Goal: Information Seeking & Learning: Learn about a topic

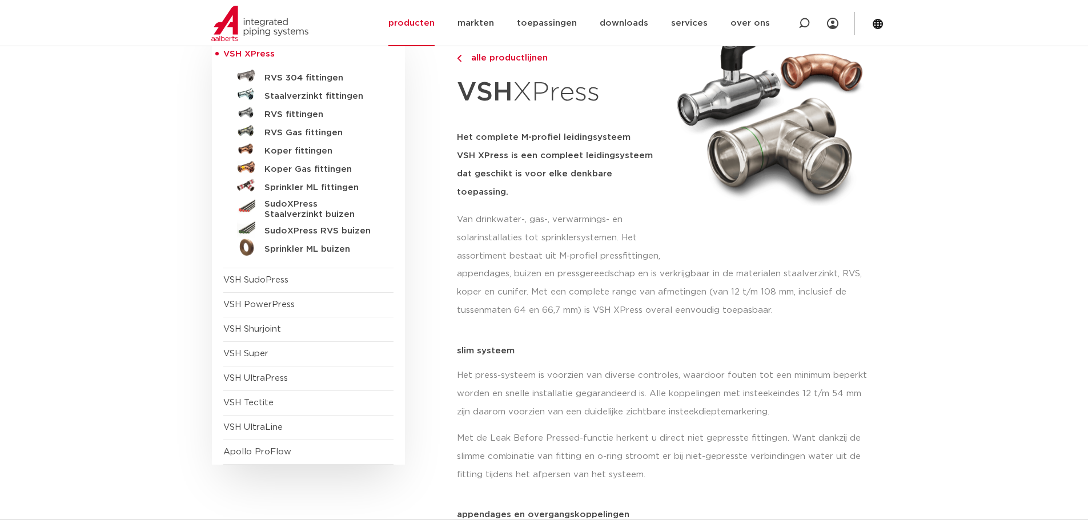
scroll to position [171, 0]
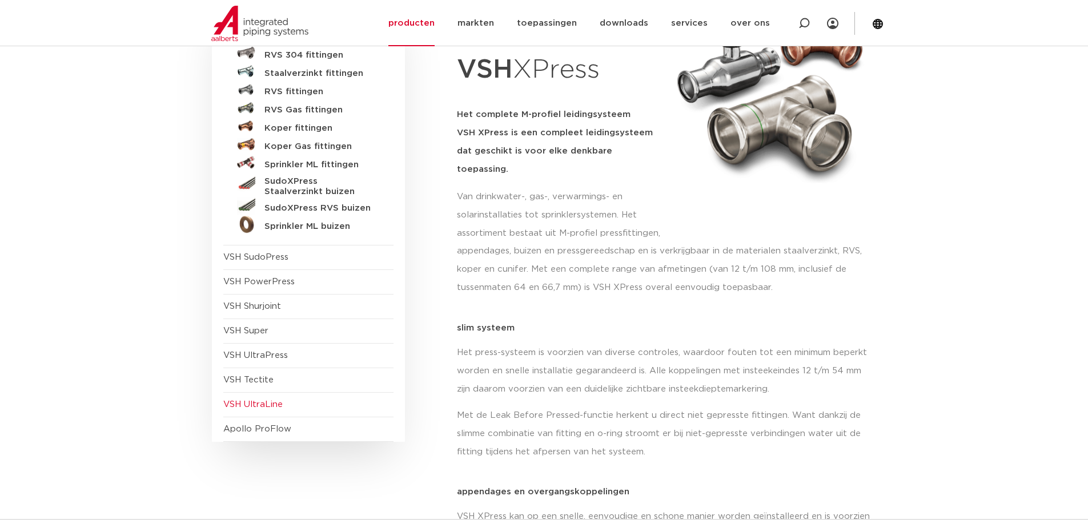
click at [271, 400] on span "VSH UltraLine" at bounding box center [252, 404] width 59 height 9
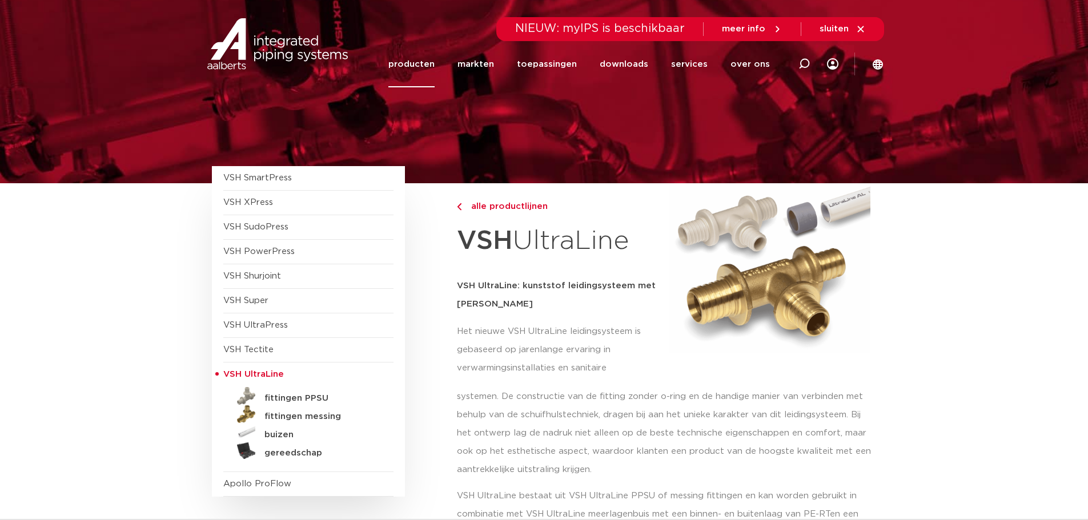
click at [415, 63] on link "producten" at bounding box center [411, 64] width 46 height 46
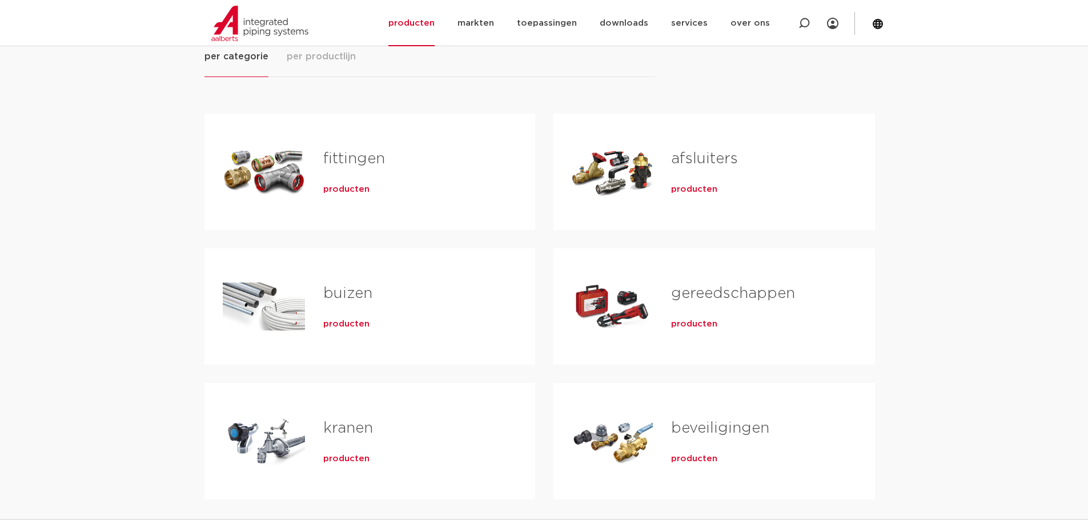
click at [686, 194] on span "producten" at bounding box center [694, 189] width 46 height 11
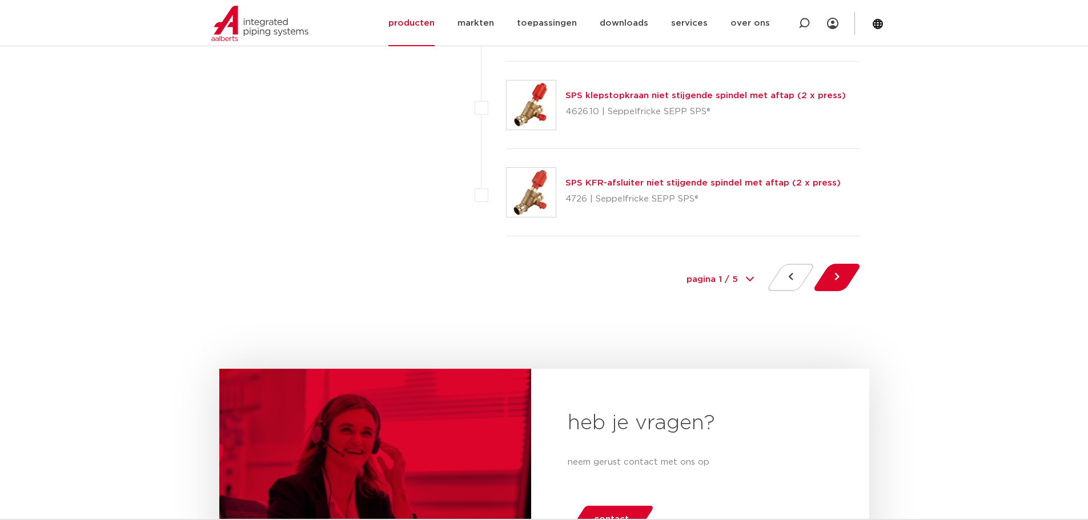
scroll to position [5256, 0]
click at [841, 282] on button at bounding box center [837, 276] width 33 height 27
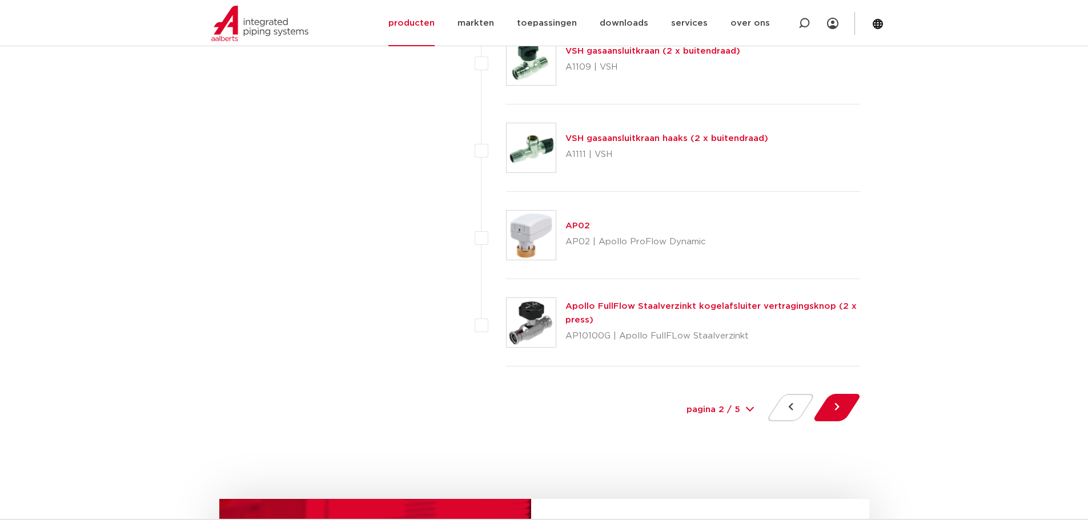
scroll to position [5199, 0]
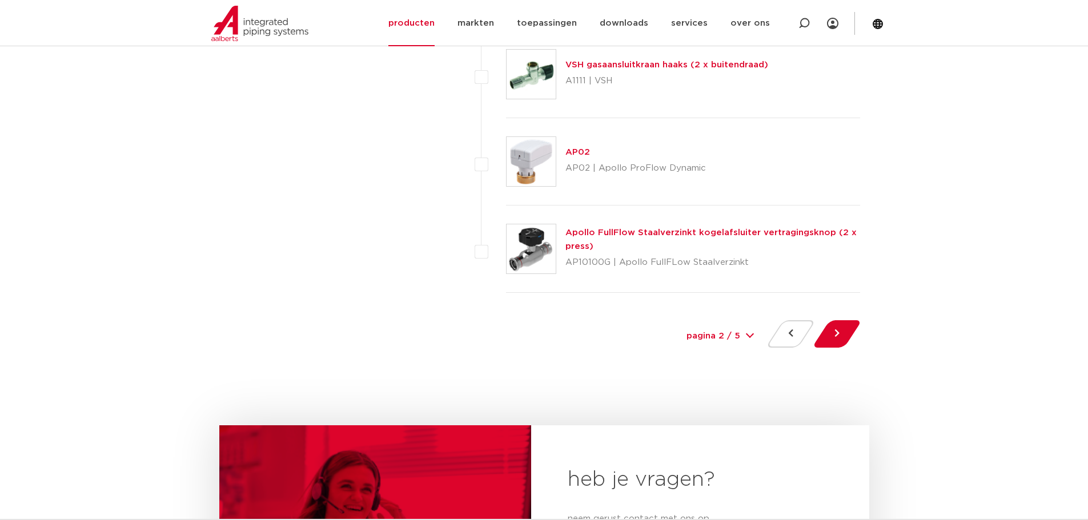
click at [746, 338] on select "pagina 2 / 5 1 2 3 4 5" at bounding box center [721, 337] width 86 height 26
click at [850, 338] on button at bounding box center [837, 334] width 33 height 27
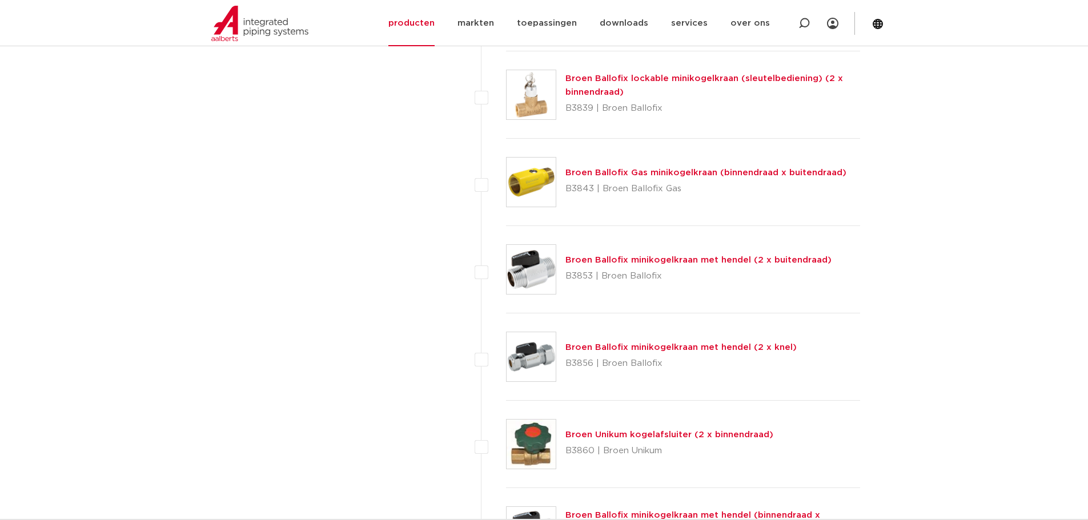
scroll to position [3828, 0]
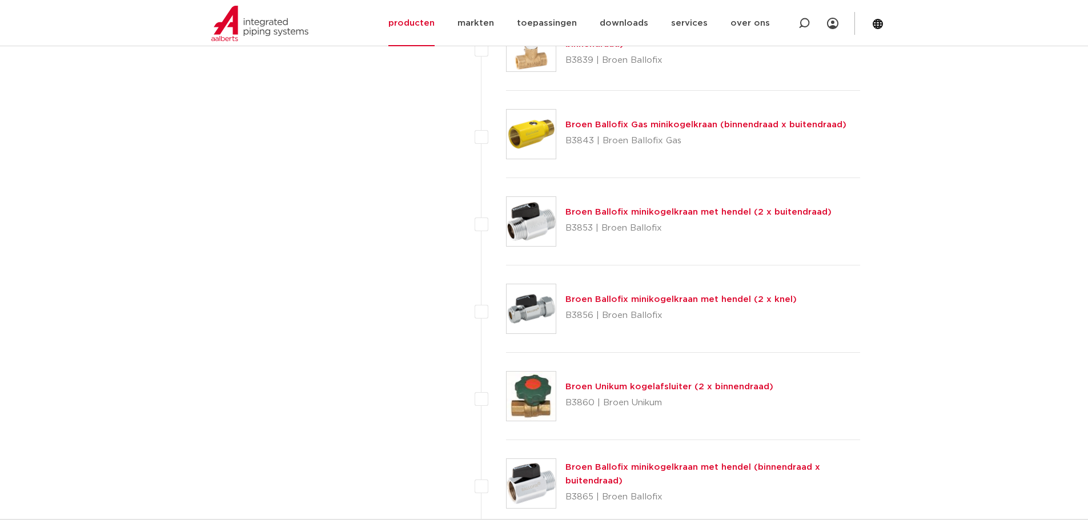
drag, startPoint x: 219, startPoint y: 264, endPoint x: 227, endPoint y: 266, distance: 8.2
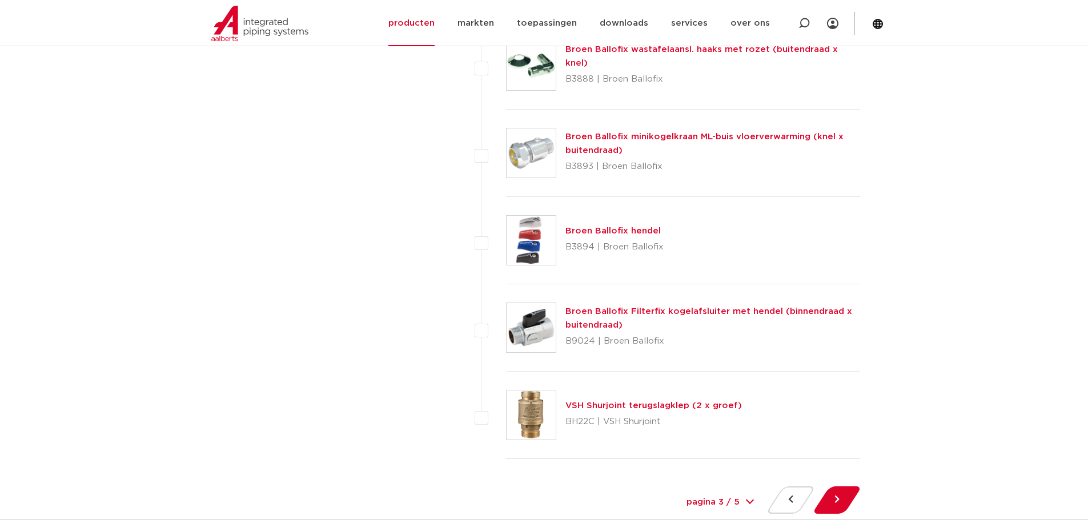
scroll to position [5085, 0]
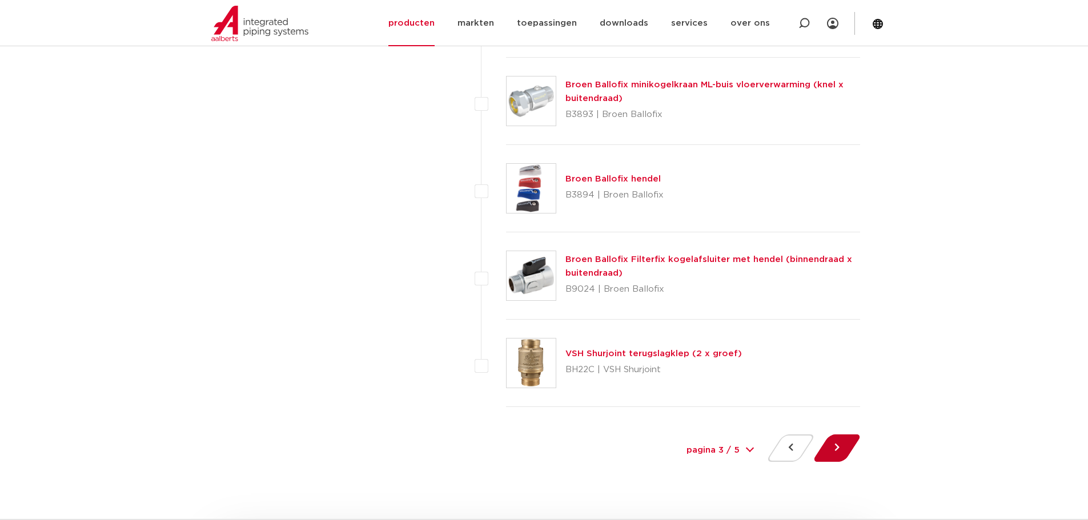
click at [840, 452] on button at bounding box center [837, 448] width 33 height 27
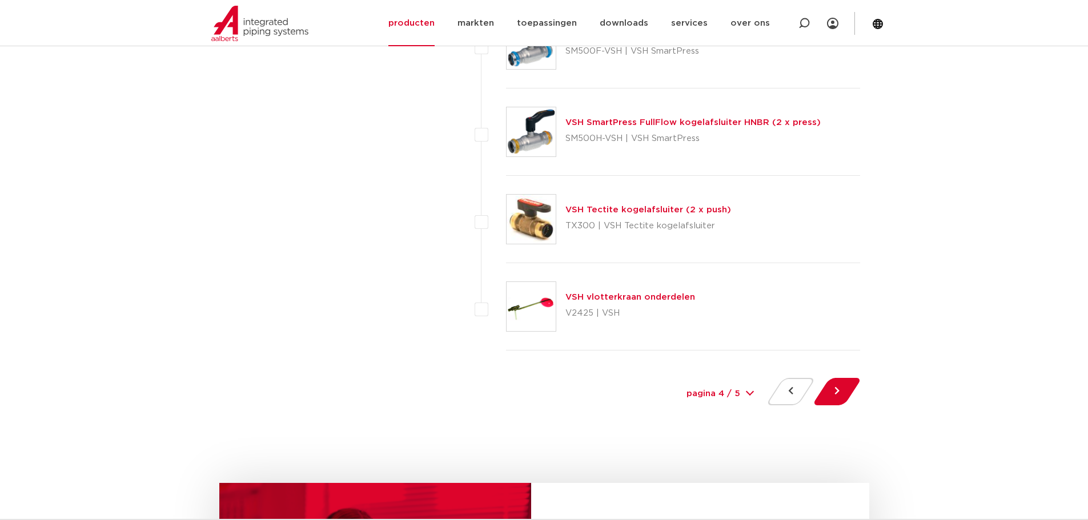
scroll to position [5142, 0]
click at [847, 380] on button at bounding box center [837, 391] width 33 height 27
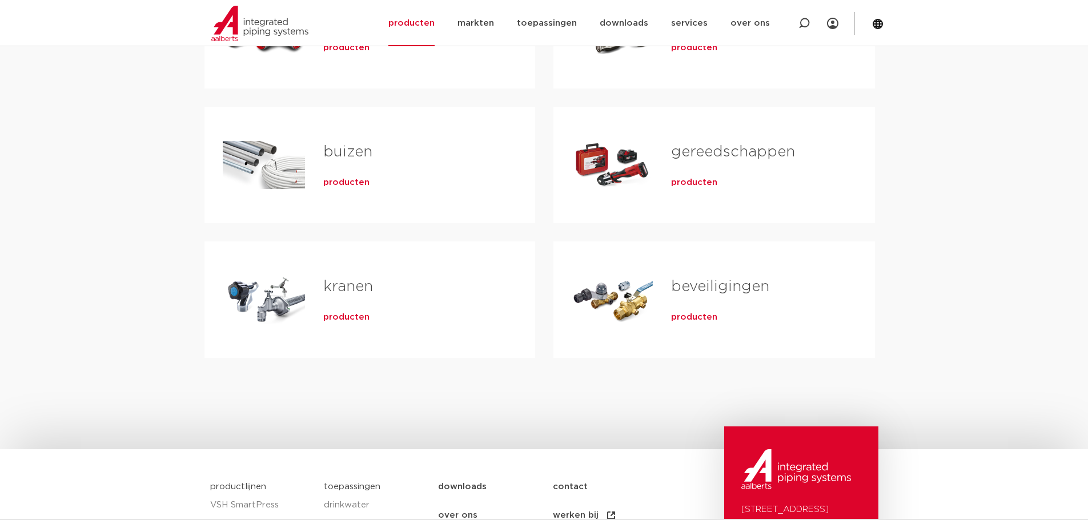
scroll to position [114, 0]
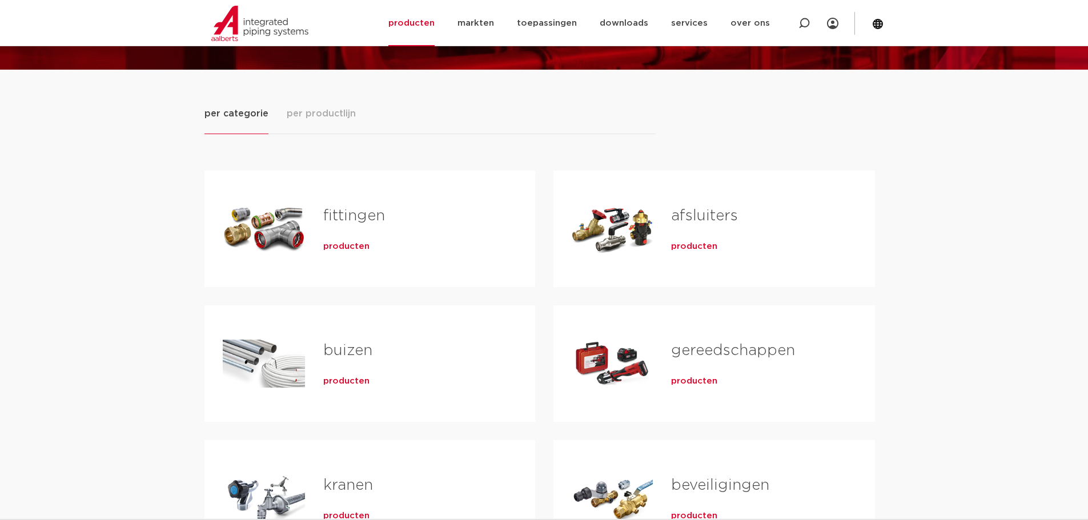
click at [704, 245] on span "producten" at bounding box center [694, 246] width 46 height 11
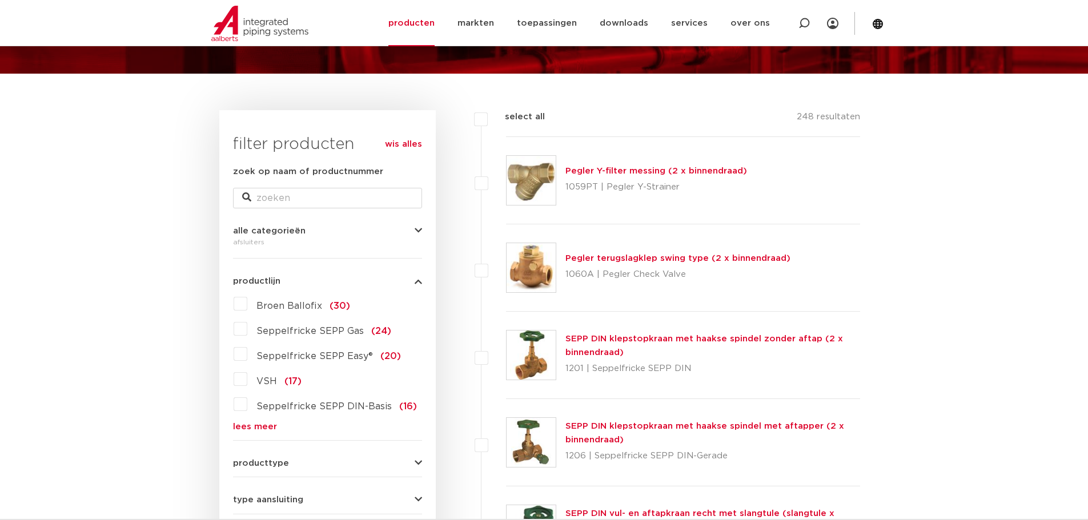
scroll to position [114, 0]
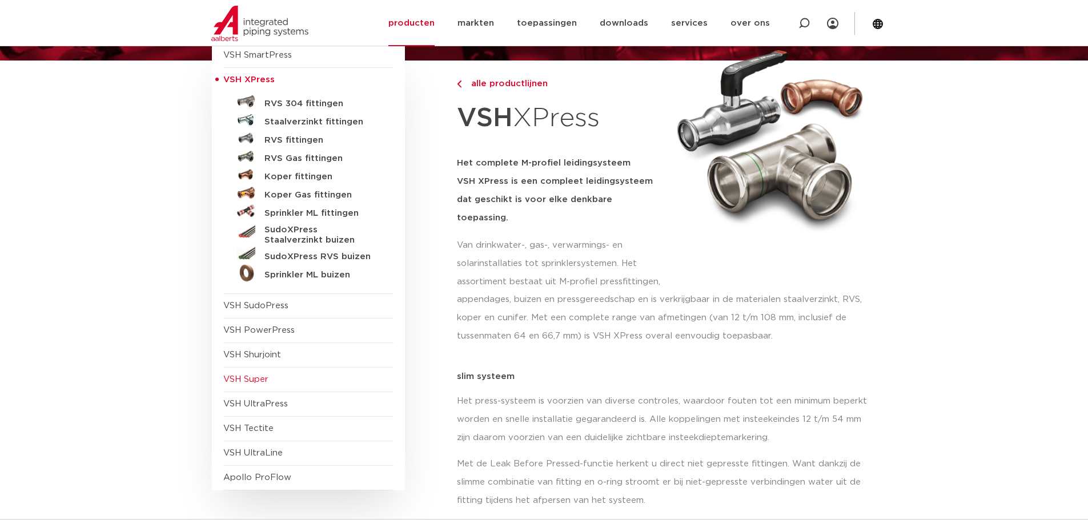
scroll to position [114, 0]
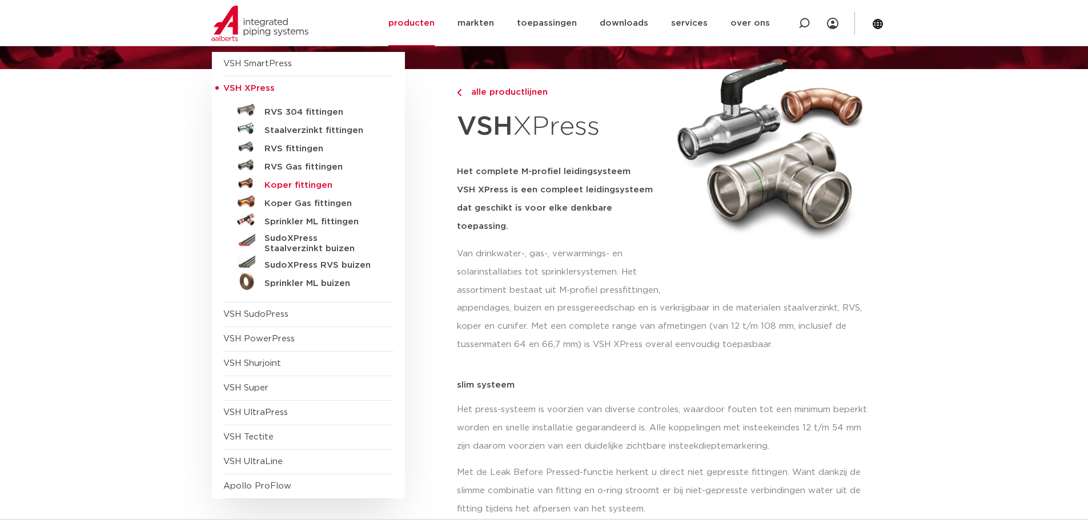
click at [301, 185] on h5 "Koper fittingen" at bounding box center [321, 186] width 113 height 10
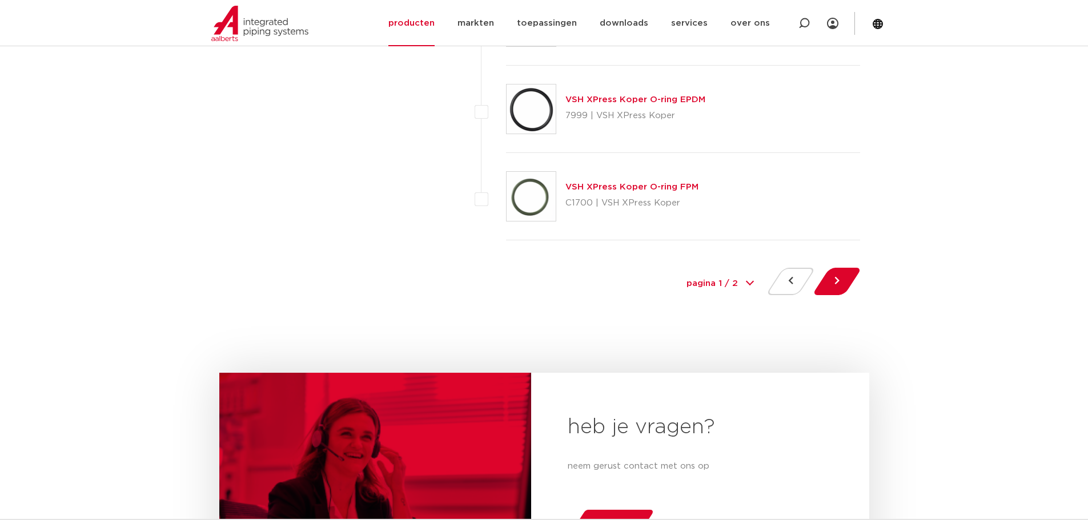
scroll to position [5256, 0]
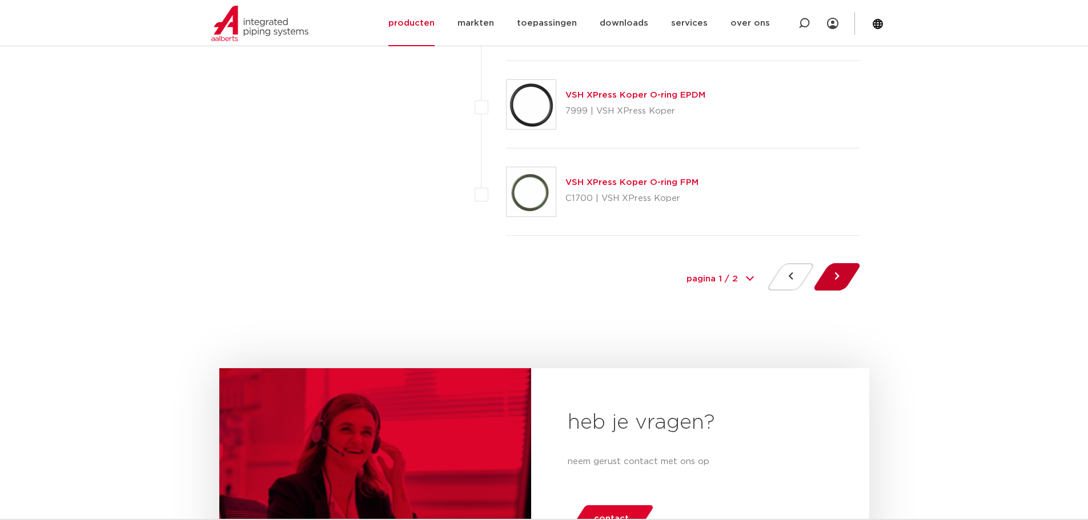
click at [835, 281] on button at bounding box center [837, 276] width 33 height 27
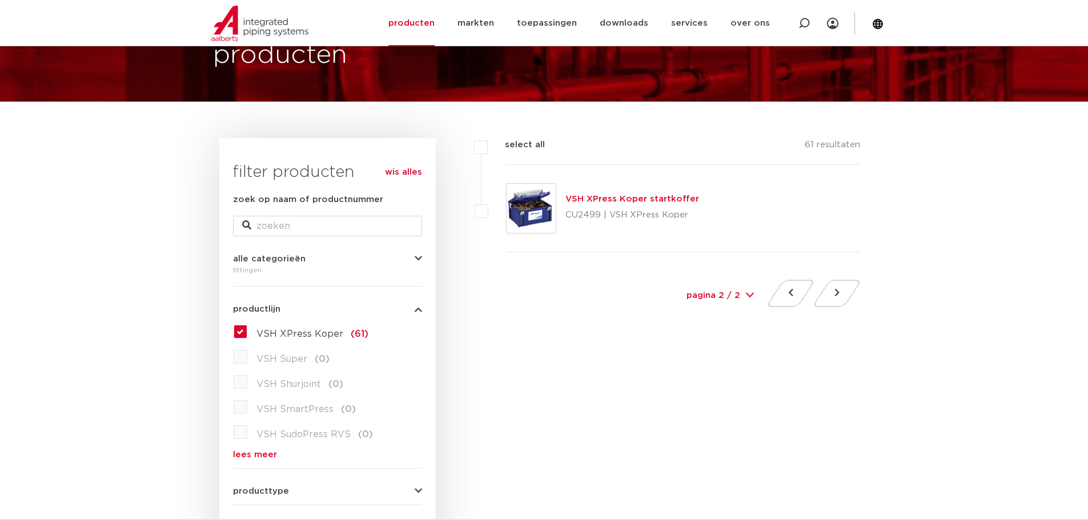
scroll to position [286, 0]
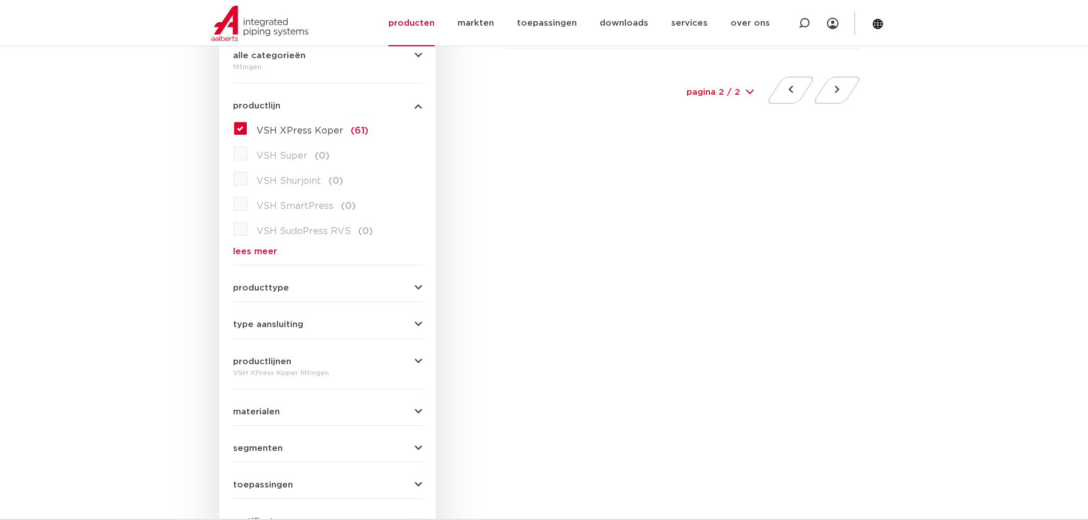
click at [247, 126] on label "VSH XPress Koper (61)" at bounding box center [307, 128] width 121 height 18
click at [0, 0] on input "VSH XPress Koper (61)" at bounding box center [0, 0] width 0 height 0
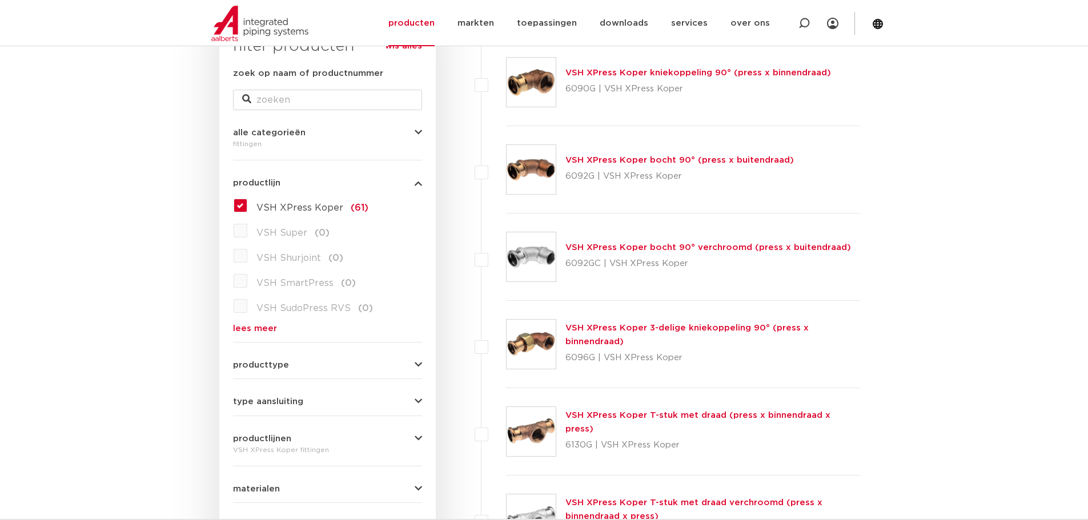
scroll to position [57, 0]
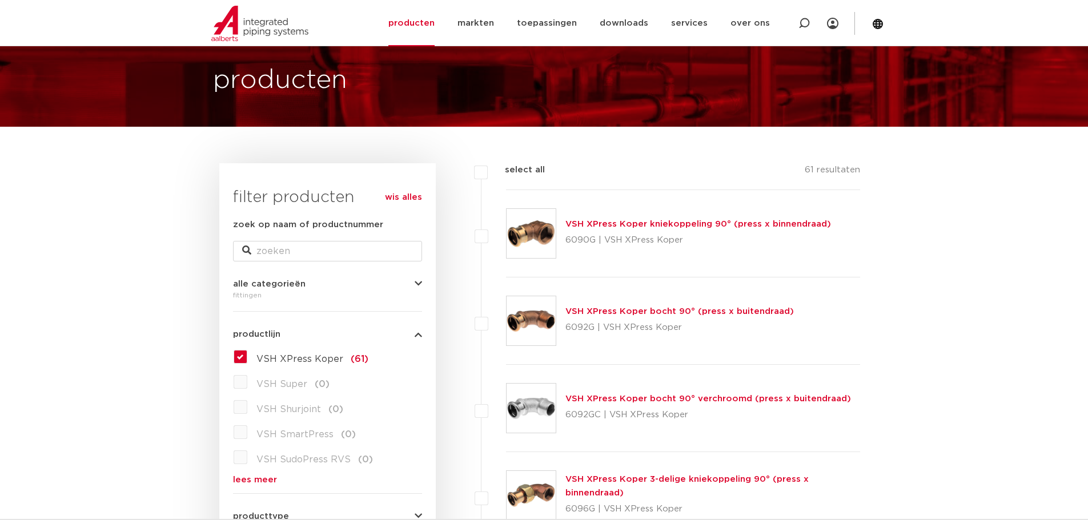
click at [296, 95] on h1 "producten" at bounding box center [280, 80] width 134 height 37
click at [428, 14] on link "producten" at bounding box center [411, 23] width 46 height 46
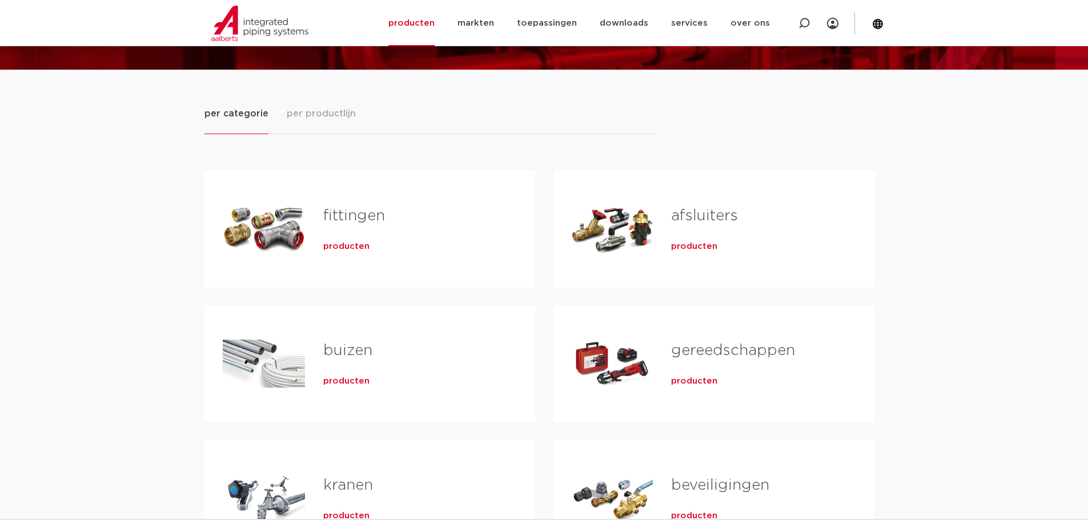
click at [691, 249] on span "producten" at bounding box center [694, 246] width 46 height 11
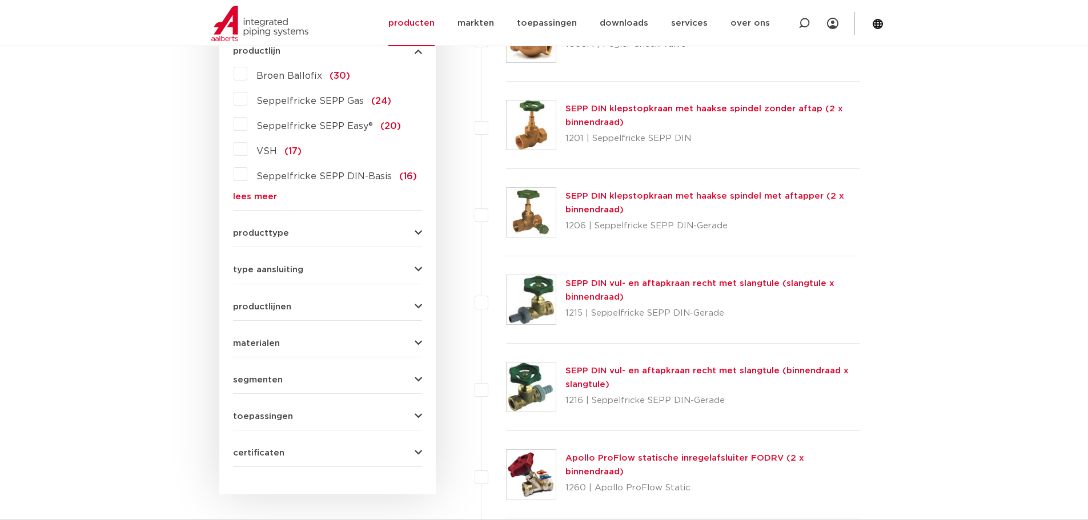
scroll to position [343, 0]
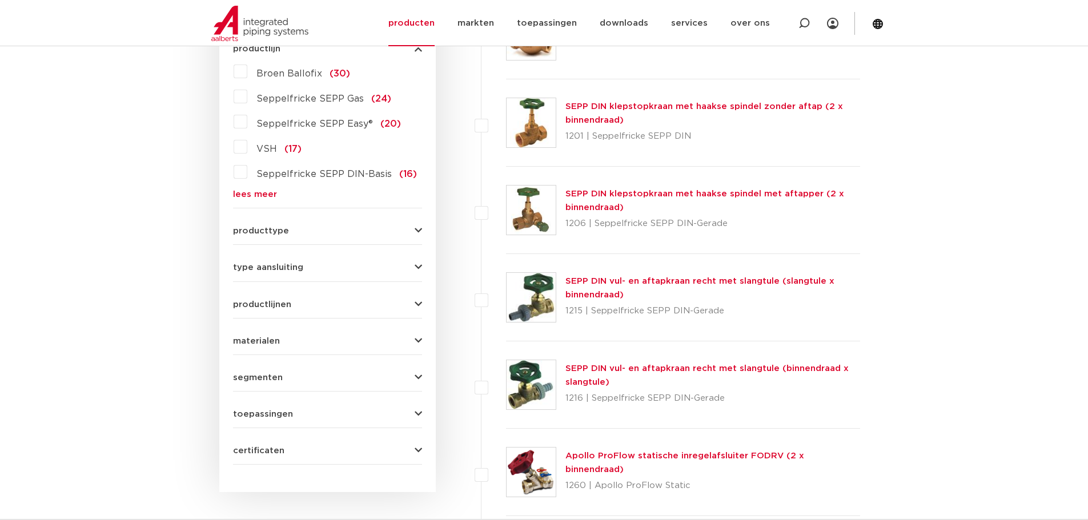
click at [269, 231] on span "producttype" at bounding box center [261, 231] width 56 height 9
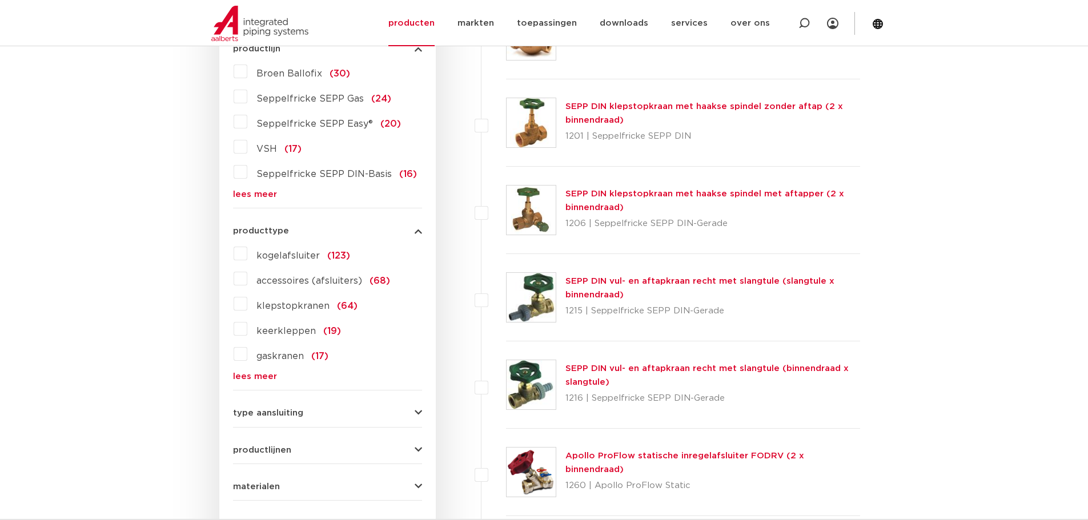
click at [269, 231] on span "producttype" at bounding box center [261, 231] width 56 height 9
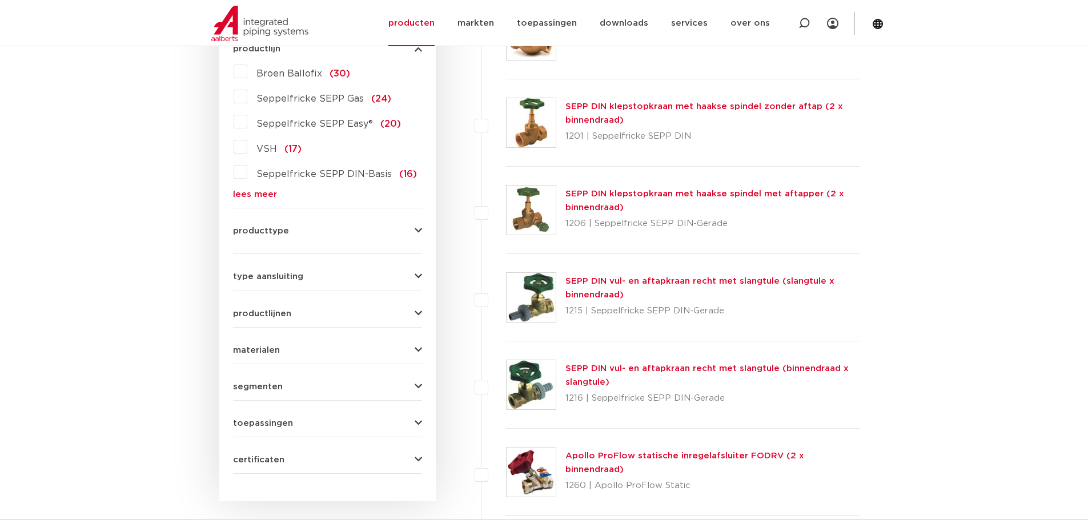
click at [269, 231] on span "producttype" at bounding box center [261, 231] width 56 height 9
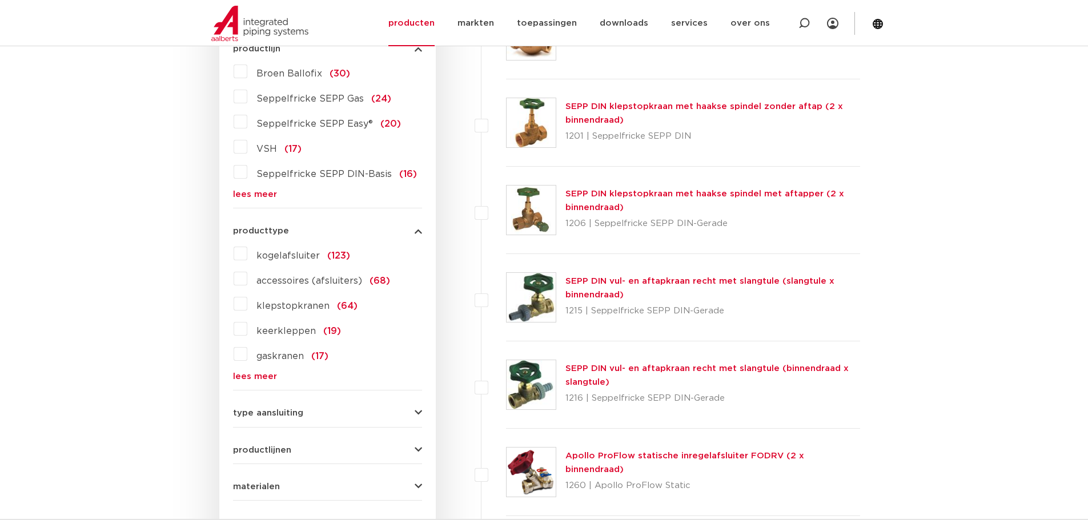
click at [247, 253] on label "kogelafsluiter (123)" at bounding box center [298, 254] width 103 height 18
click at [0, 0] on input "kogelafsluiter (123)" at bounding box center [0, 0] width 0 height 0
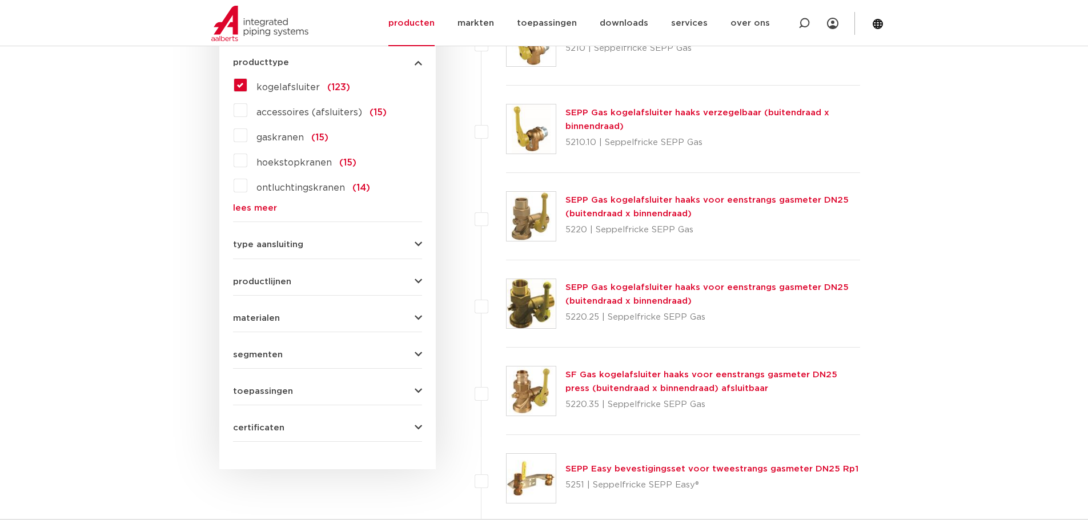
scroll to position [514, 0]
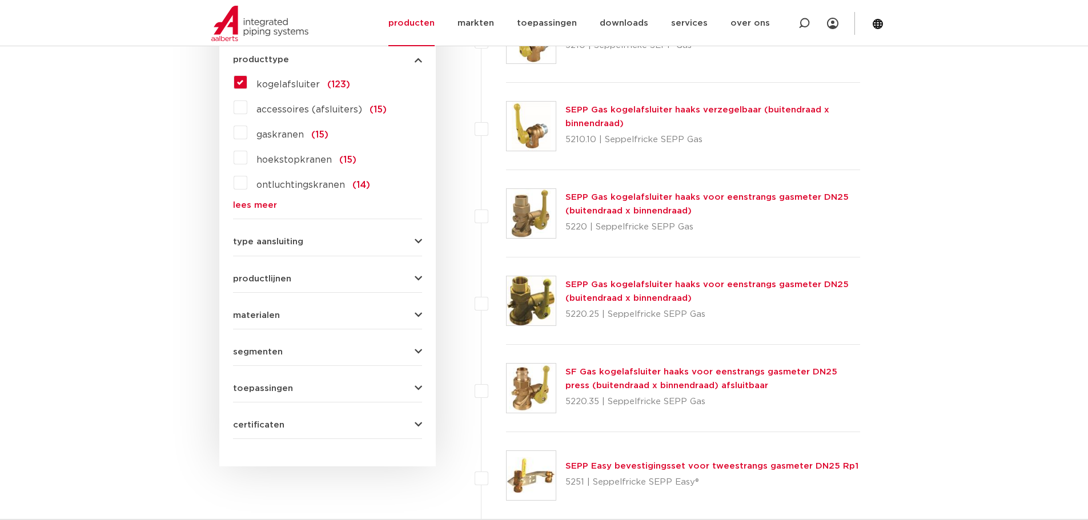
click at [273, 248] on form "zoek op naam of productnummer alle categorieën afsluiters [GEOGRAPHIC_DATA] afs…" at bounding box center [327, 100] width 189 height 678
click at [285, 241] on span "type aansluiting" at bounding box center [268, 242] width 70 height 9
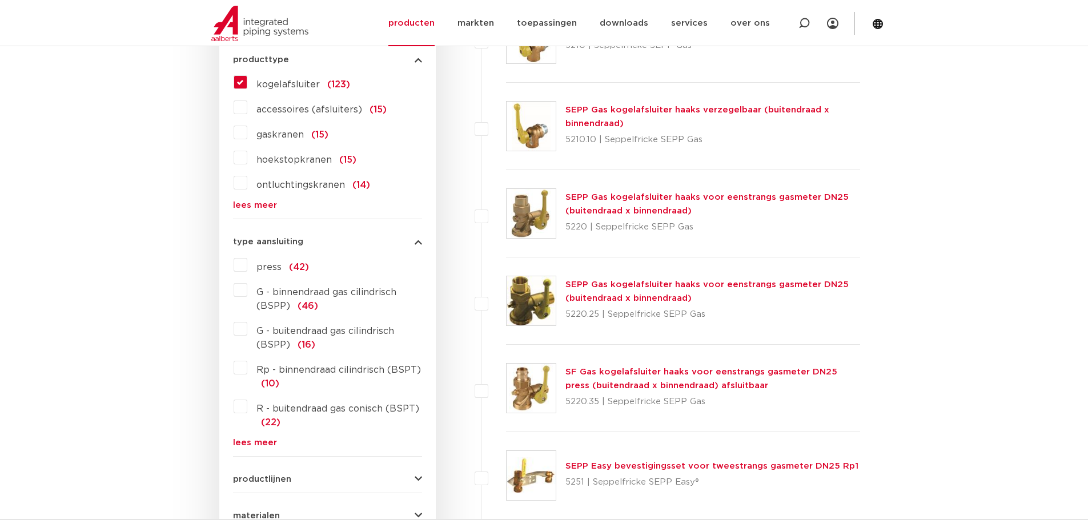
click at [285, 241] on span "type aansluiting" at bounding box center [268, 242] width 70 height 9
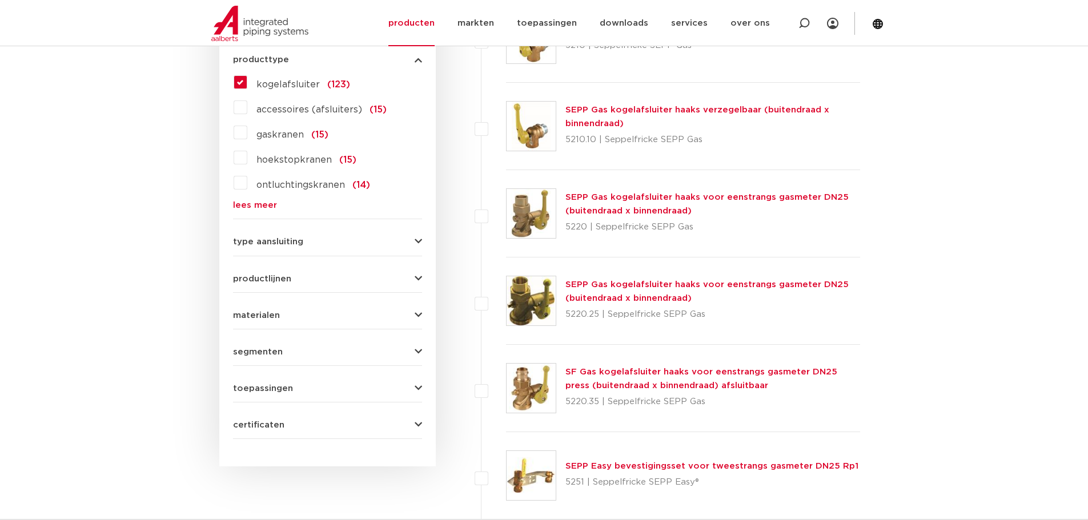
click at [273, 322] on form "zoek op naam of productnummer alle categorieën afsluiters fittingen afsluiters …" at bounding box center [327, 100] width 189 height 678
click at [263, 317] on span "materialen" at bounding box center [256, 315] width 47 height 9
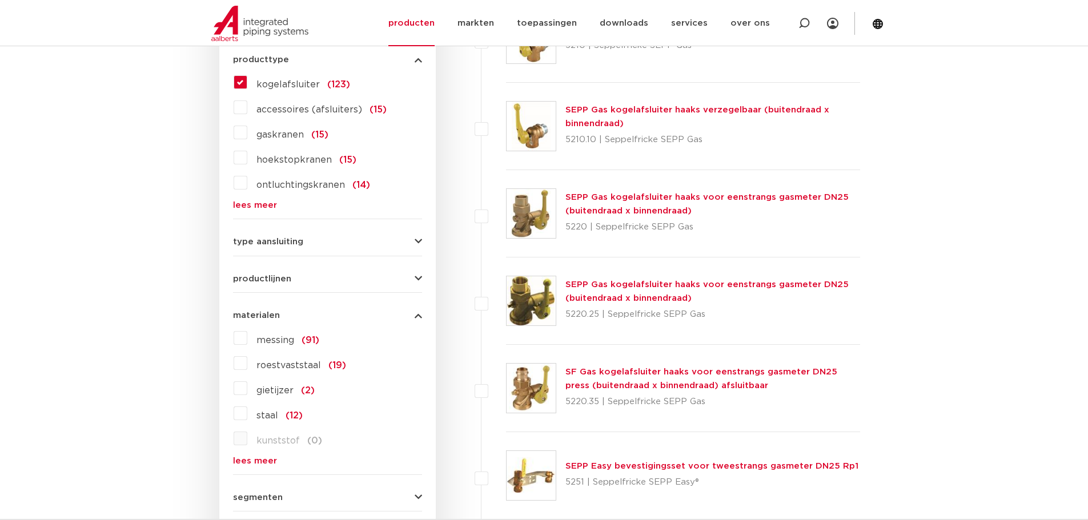
click at [247, 335] on label "messing (91)" at bounding box center [283, 338] width 72 height 18
click at [0, 0] on input "messing (91)" at bounding box center [0, 0] width 0 height 0
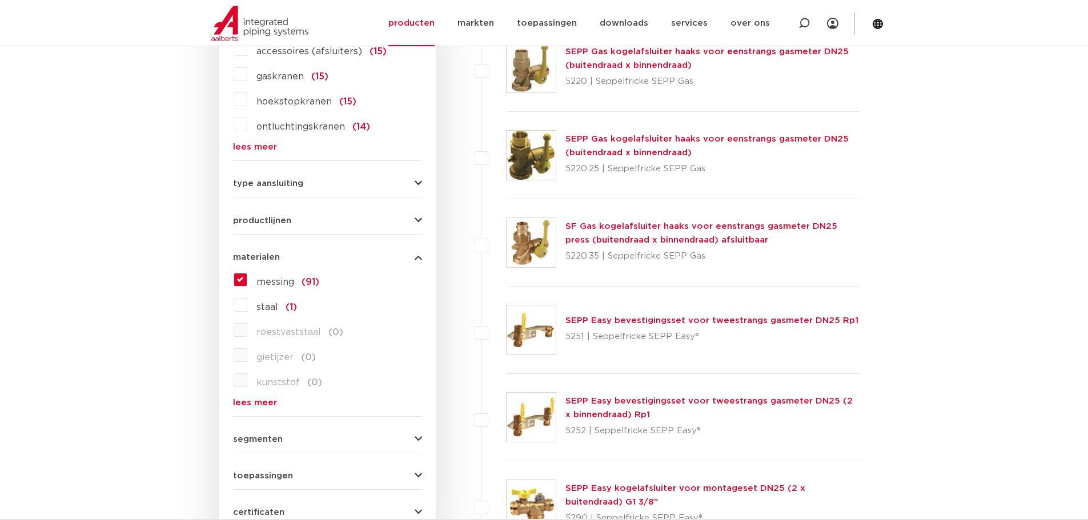
scroll to position [743, 0]
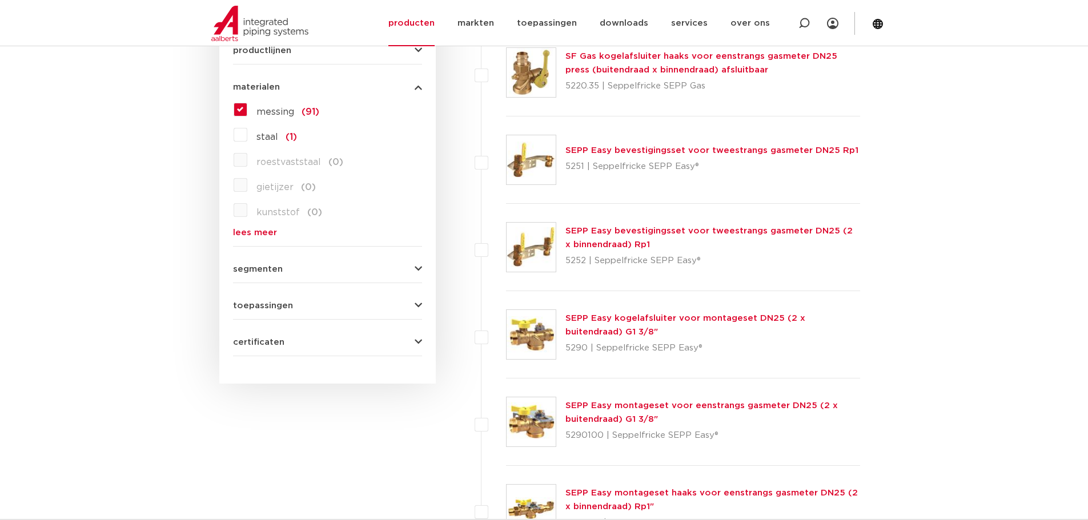
click at [267, 274] on span "segmenten" at bounding box center [258, 269] width 50 height 9
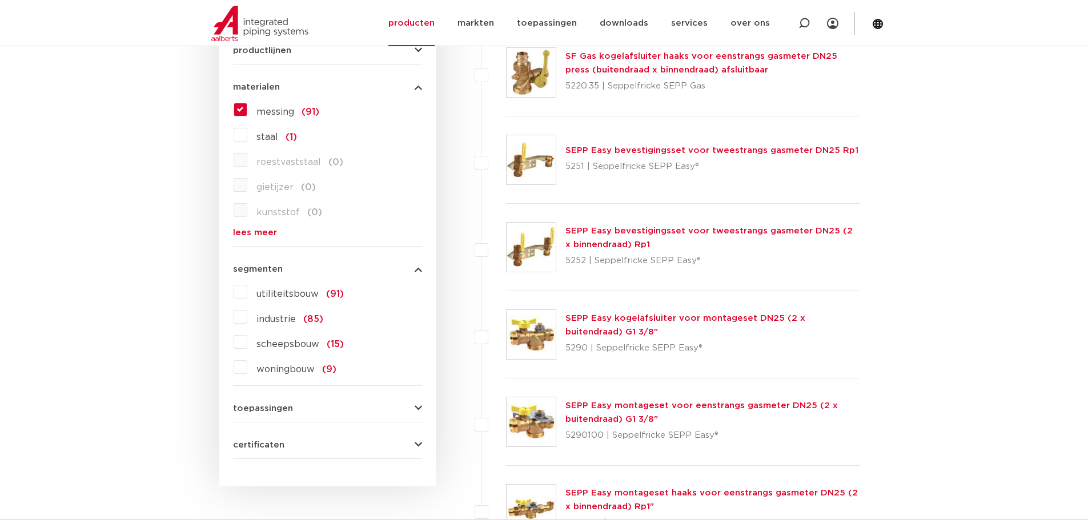
click at [267, 274] on span "segmenten" at bounding box center [258, 269] width 50 height 9
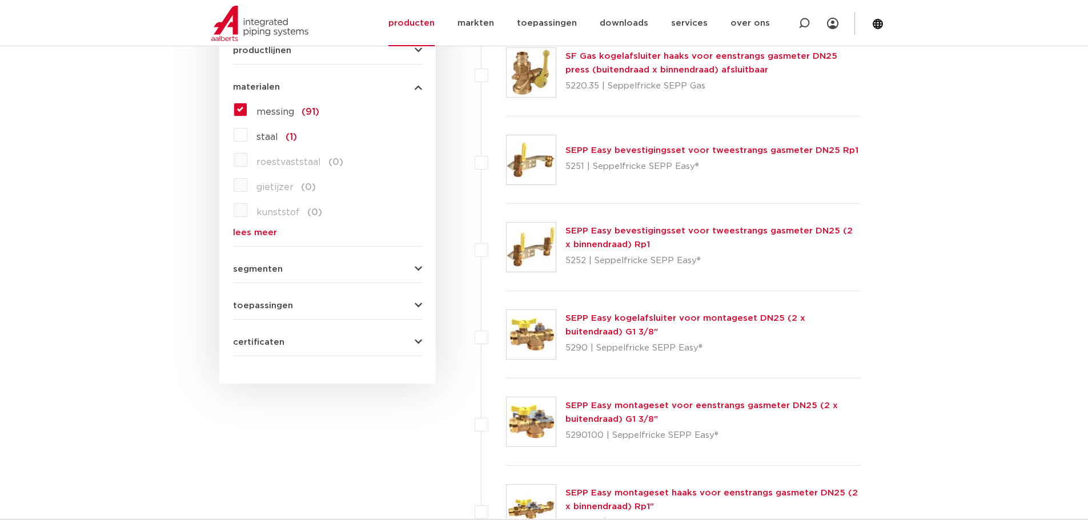
click at [258, 298] on div "toepassingen drinkwater (43) verwarming (41) koeling (39) perslucht (32) aardga…" at bounding box center [327, 302] width 189 height 18
click at [258, 303] on span "toepassingen" at bounding box center [263, 306] width 60 height 9
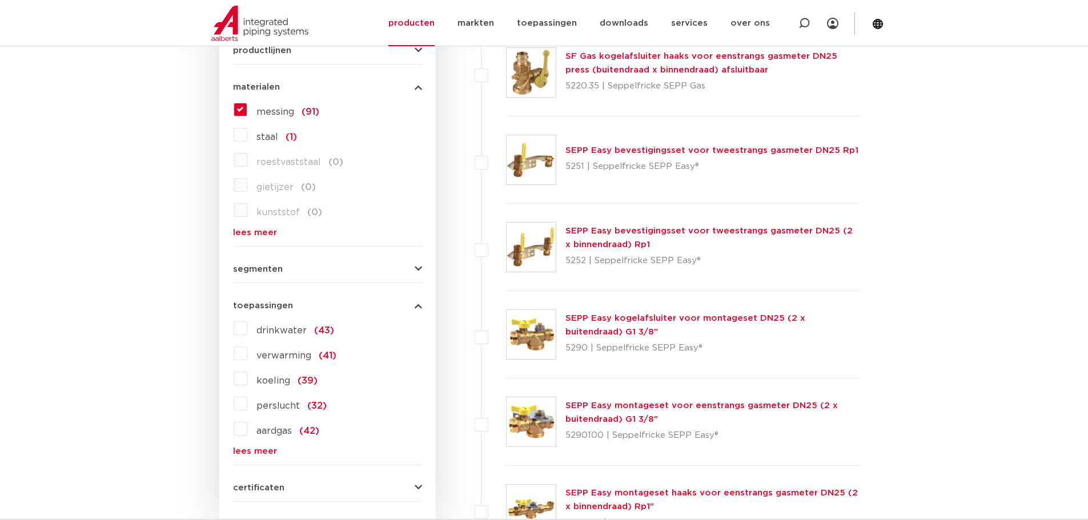
click at [247, 353] on label "verwarming (41)" at bounding box center [291, 354] width 89 height 18
click at [0, 0] on input "verwarming (41)" at bounding box center [0, 0] width 0 height 0
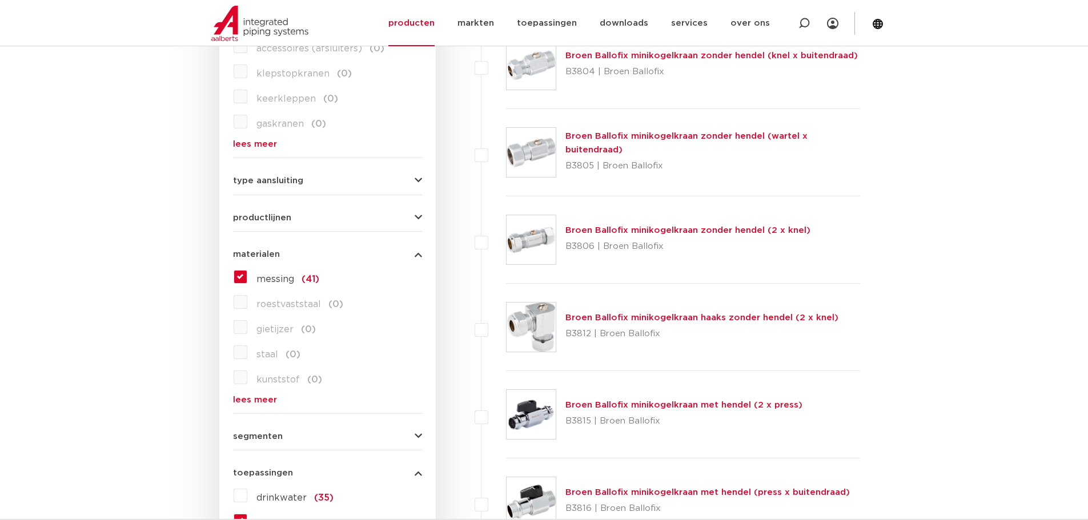
scroll to position [628, 0]
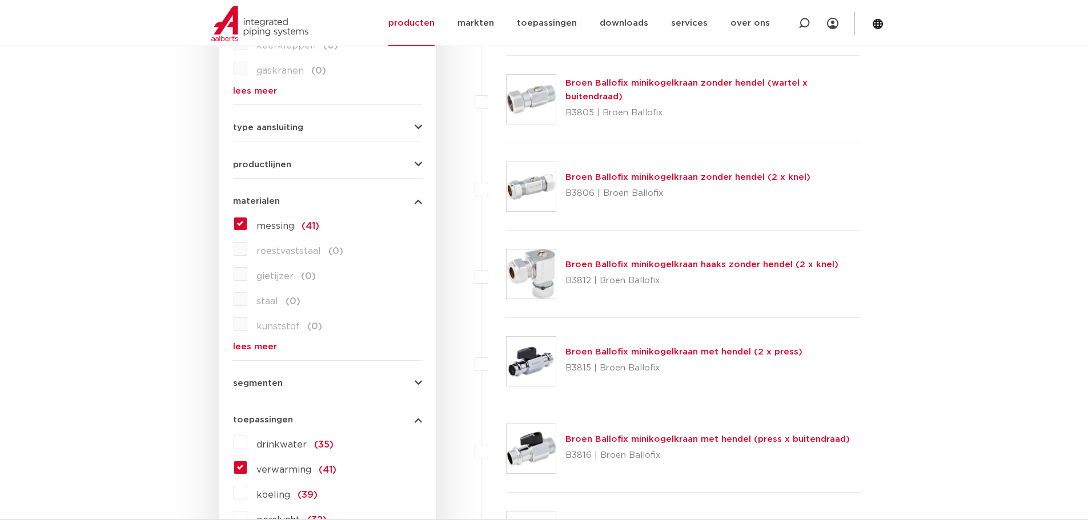
click at [247, 225] on label "messing (41)" at bounding box center [283, 224] width 72 height 18
click at [0, 0] on input "messing (41)" at bounding box center [0, 0] width 0 height 0
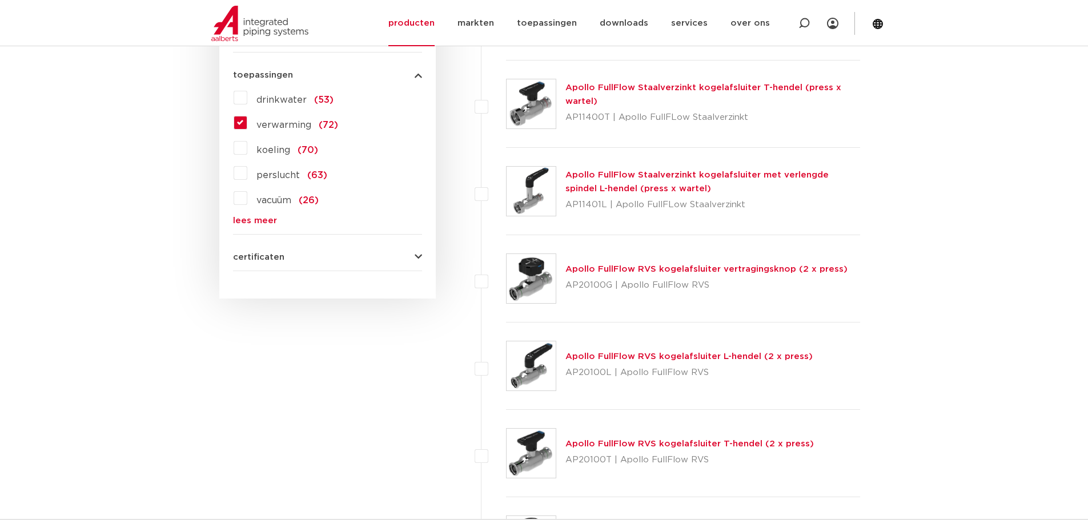
scroll to position [971, 0]
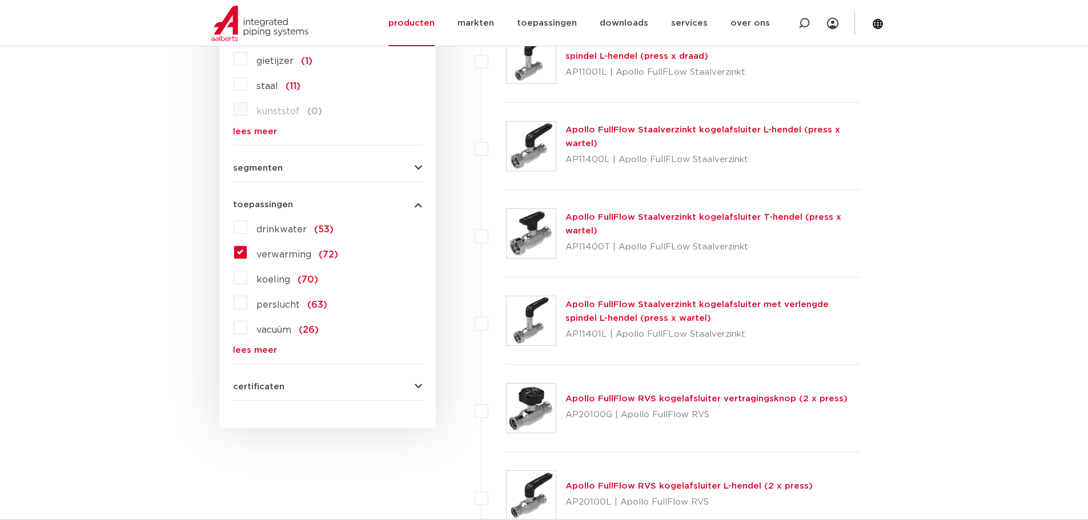
scroll to position [857, 0]
